Goal: Check status: Check status

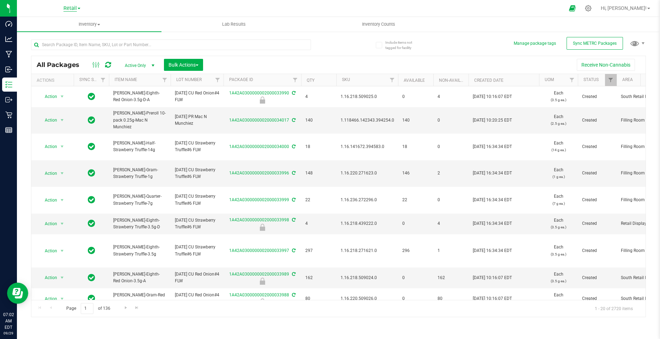
click at [74, 8] on span "Retail" at bounding box center [69, 8] width 13 height 6
click at [41, 35] on link "Retail" at bounding box center [71, 35] width 103 height 10
click at [84, 23] on span "Inventory" at bounding box center [89, 24] width 145 height 6
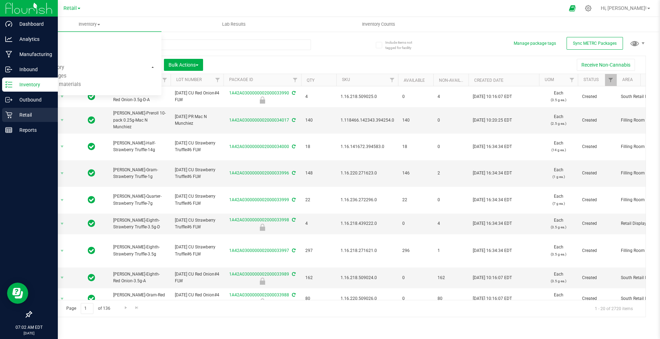
click at [25, 117] on p "Retail" at bounding box center [33, 115] width 42 height 8
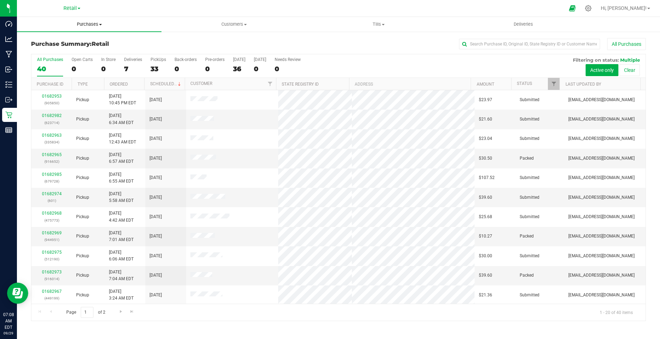
click at [75, 21] on span "Purchases" at bounding box center [89, 24] width 145 height 6
click at [56, 50] on span "Fulfillment" at bounding box center [39, 51] width 44 height 6
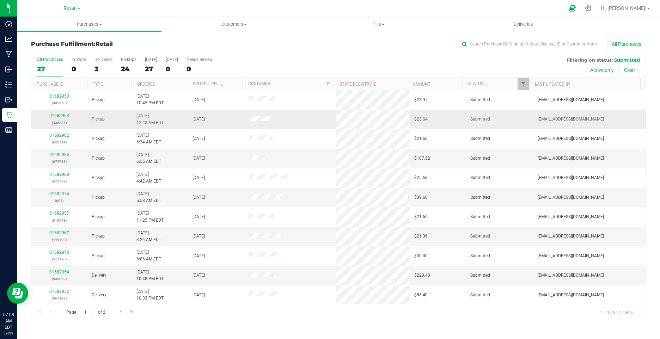
click at [57, 113] on div "01682963 (335834)" at bounding box center [60, 118] width 48 height 13
click at [59, 113] on link "01682963" at bounding box center [59, 115] width 20 height 5
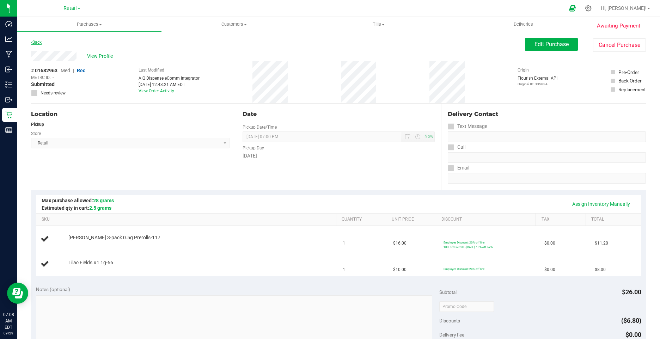
click at [38, 44] on link "Back" at bounding box center [36, 42] width 11 height 5
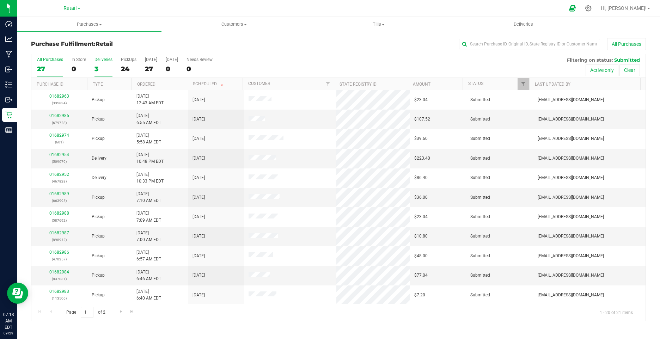
click at [97, 69] on div "3" at bounding box center [103, 69] width 18 height 8
click at [0, 0] on input "Deliveries 3" at bounding box center [0, 0] width 0 height 0
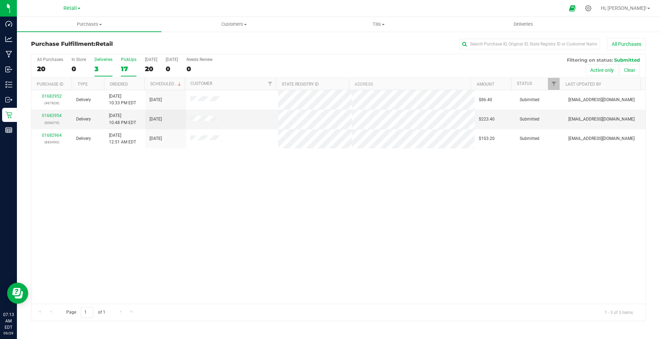
click at [124, 70] on div "17" at bounding box center [129, 69] width 16 height 8
click at [0, 0] on input "PickUps 17" at bounding box center [0, 0] width 0 height 0
